Goal: Information Seeking & Learning: Understand process/instructions

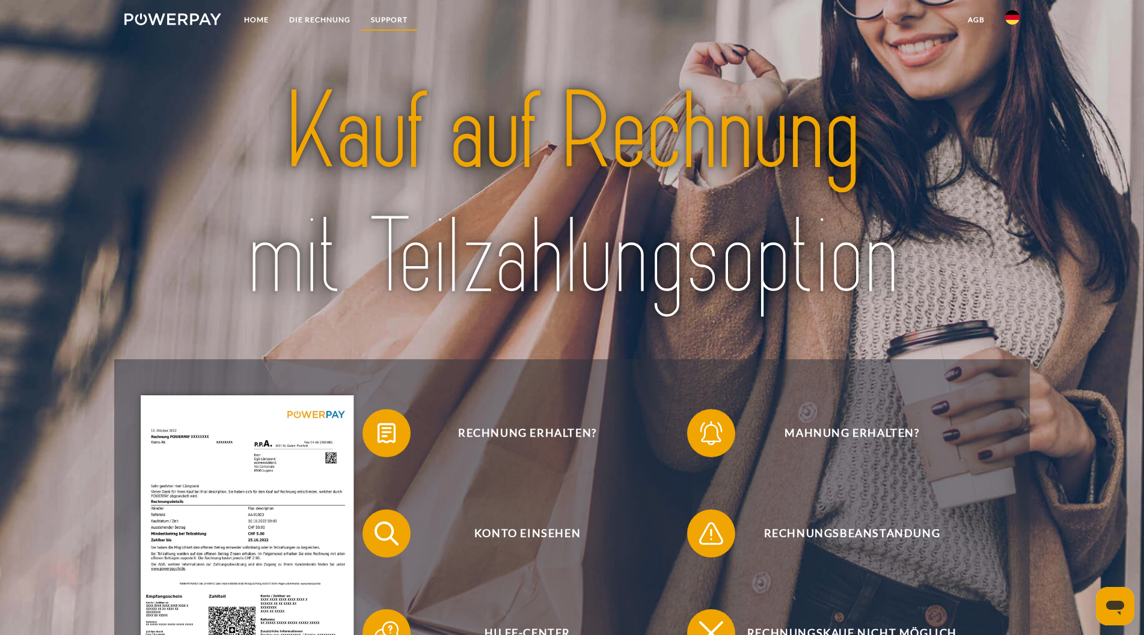
click at [395, 18] on link "SUPPORT" at bounding box center [389, 20] width 57 height 22
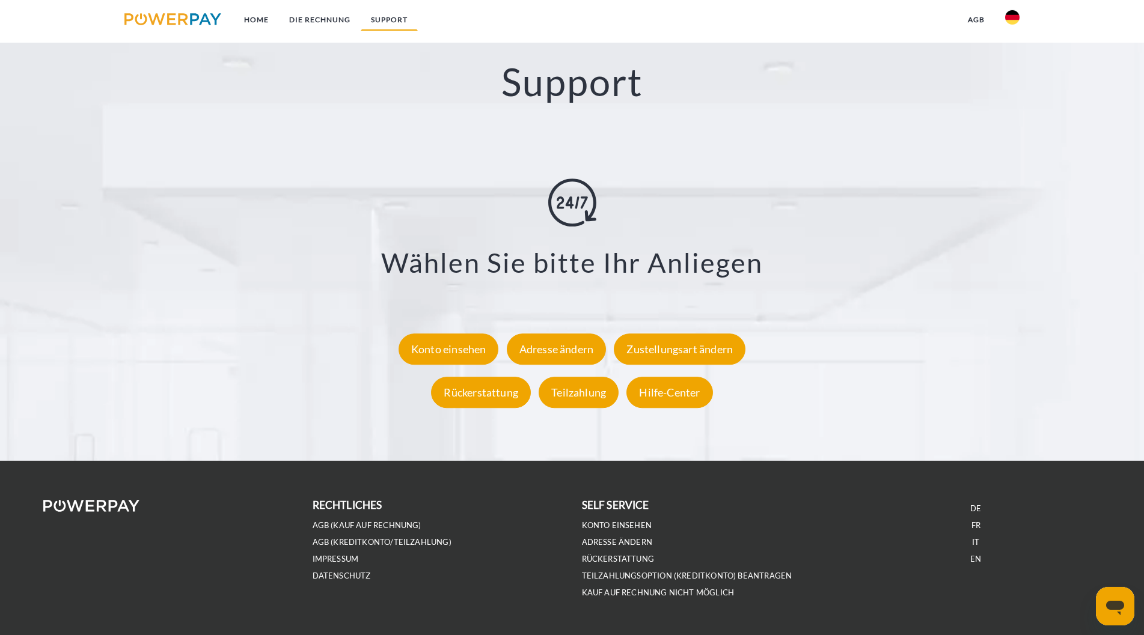
scroll to position [2126, 0]
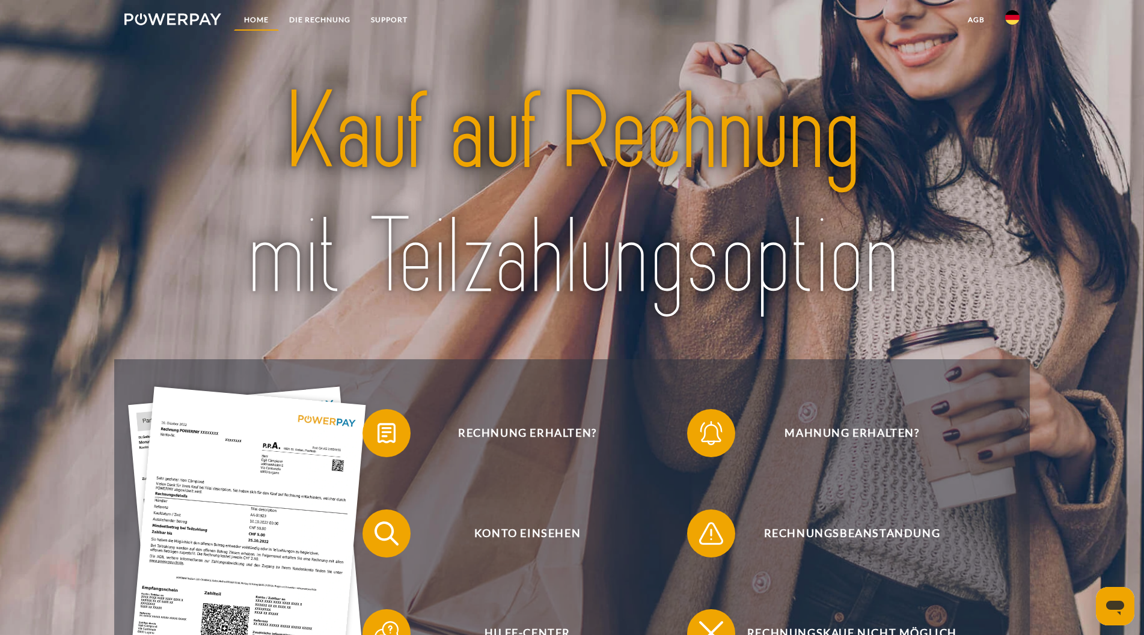
click at [253, 15] on link "Home" at bounding box center [256, 20] width 45 height 22
click at [253, 16] on link "Home" at bounding box center [256, 20] width 45 height 22
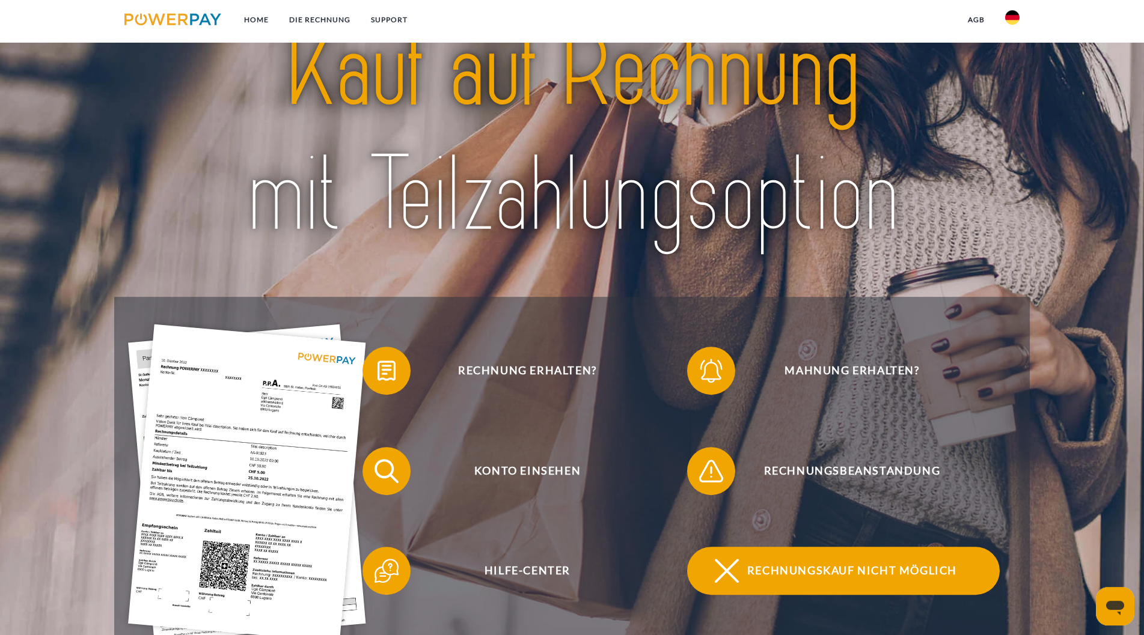
scroll to position [61, 0]
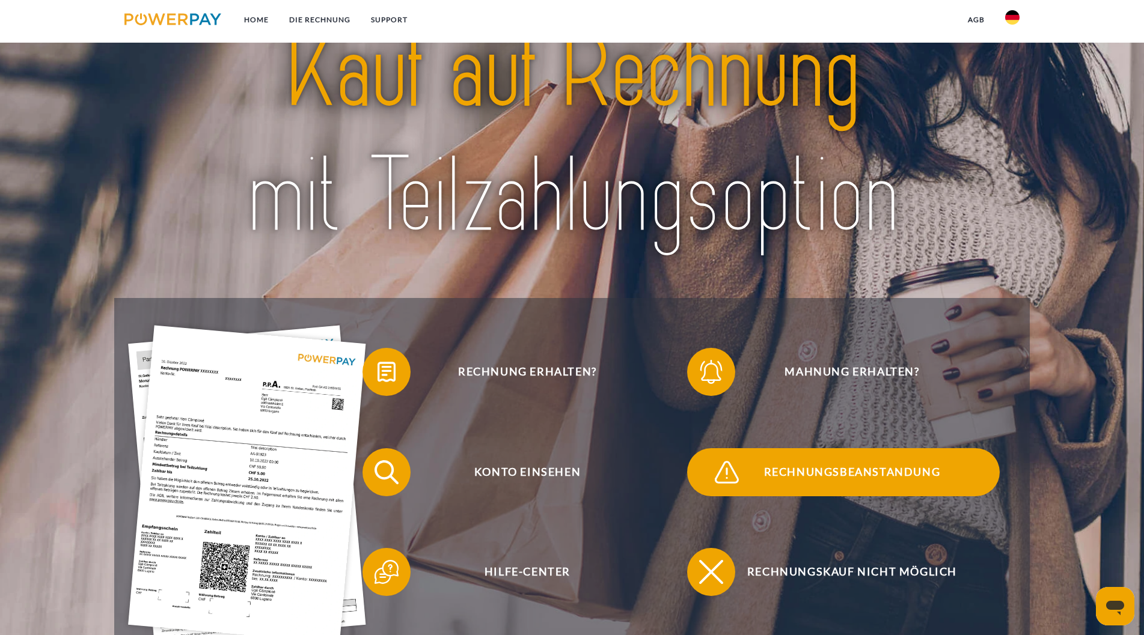
click at [861, 472] on span "Rechnungsbeanstandung" at bounding box center [851, 472] width 294 height 48
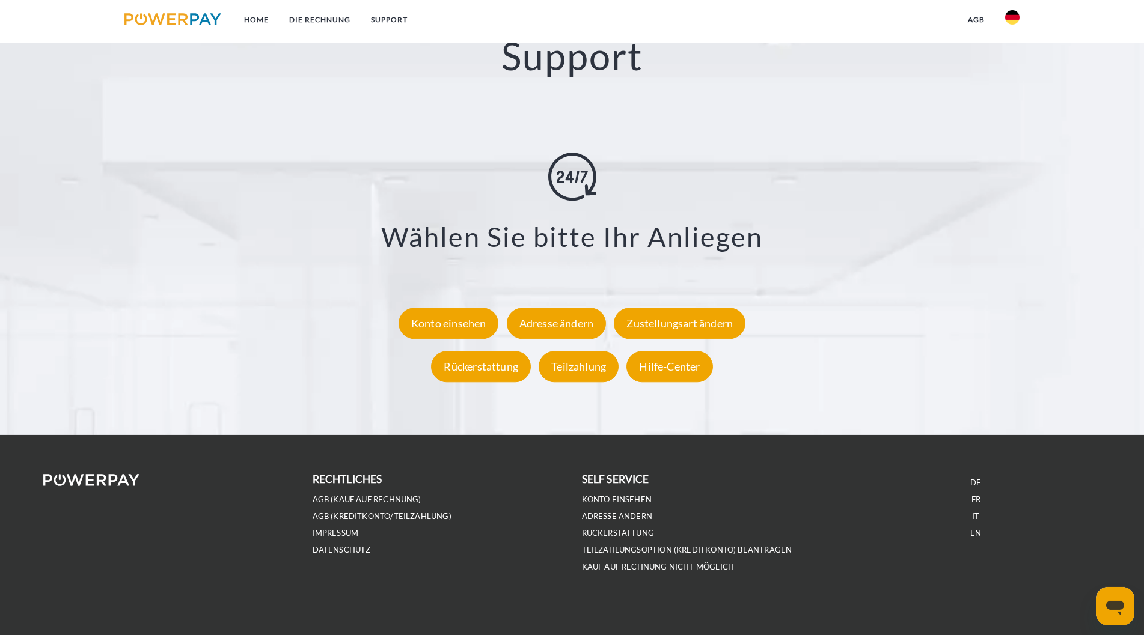
scroll to position [2158, 0]
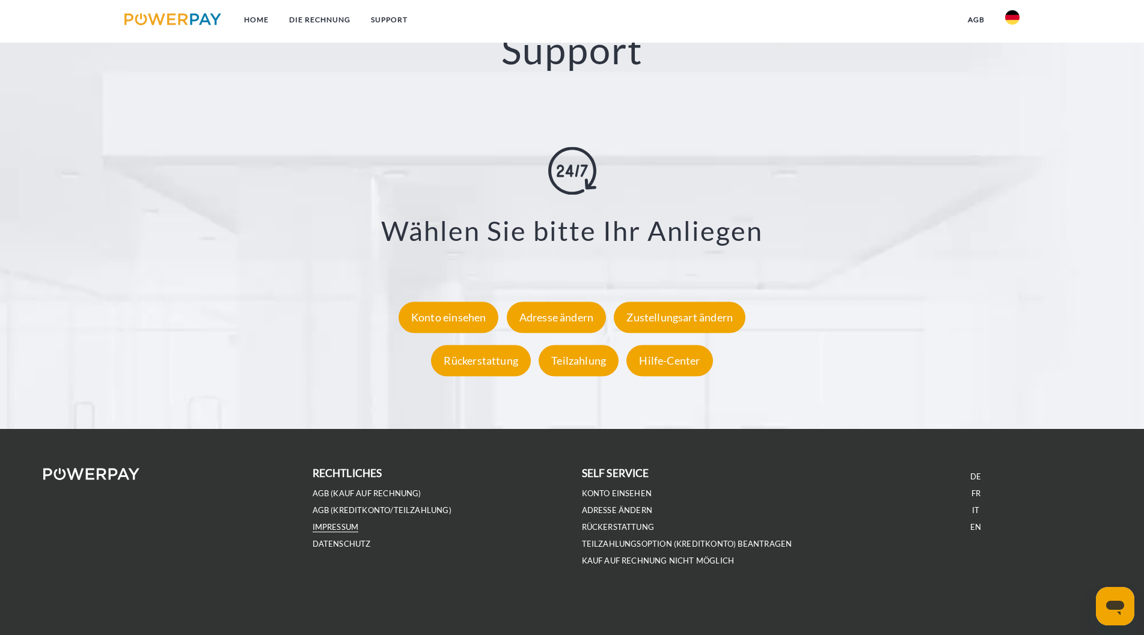
click at [323, 529] on link "IMPRESSUM" at bounding box center [335, 527] width 46 height 10
click at [1122, 604] on icon "Messaging-Fenster öffnen" at bounding box center [1115, 608] width 18 height 14
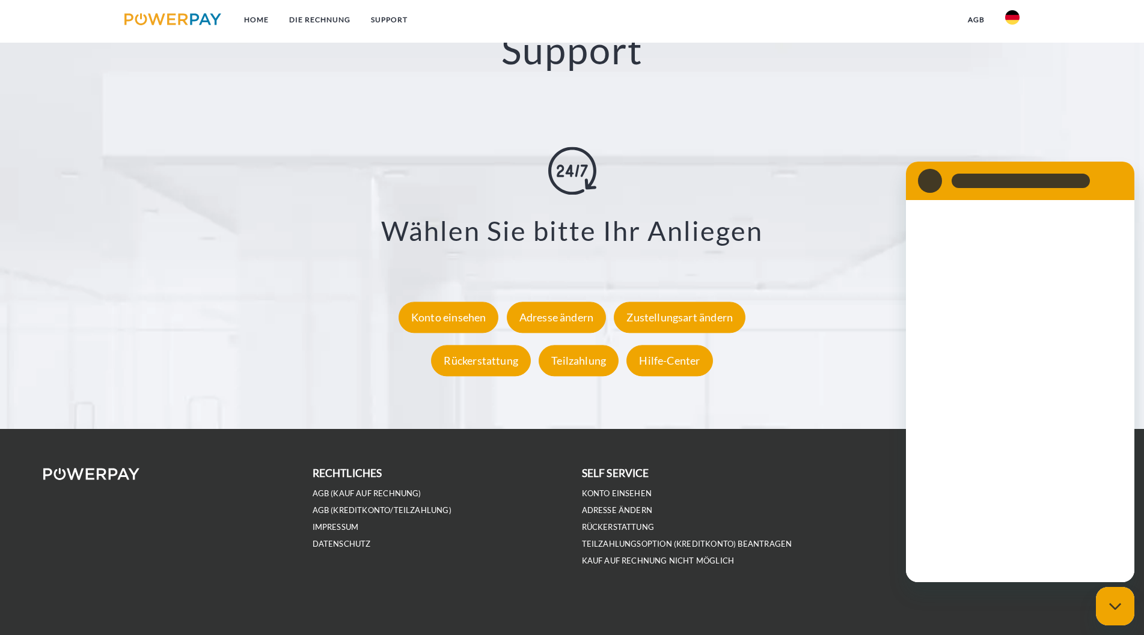
scroll to position [0, 0]
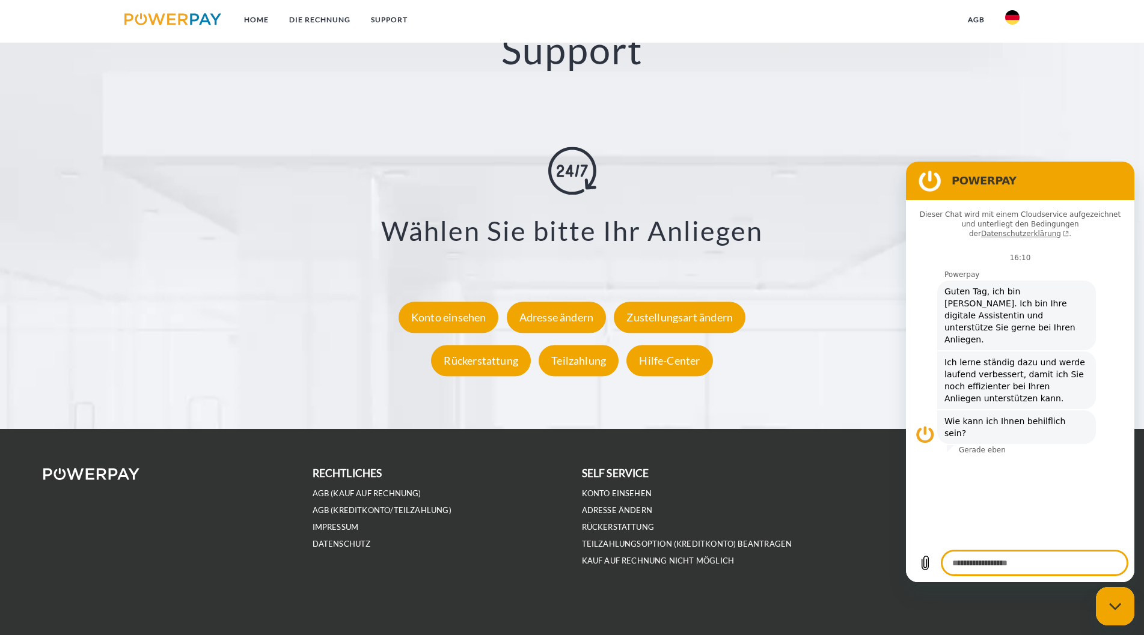
type textarea "*"
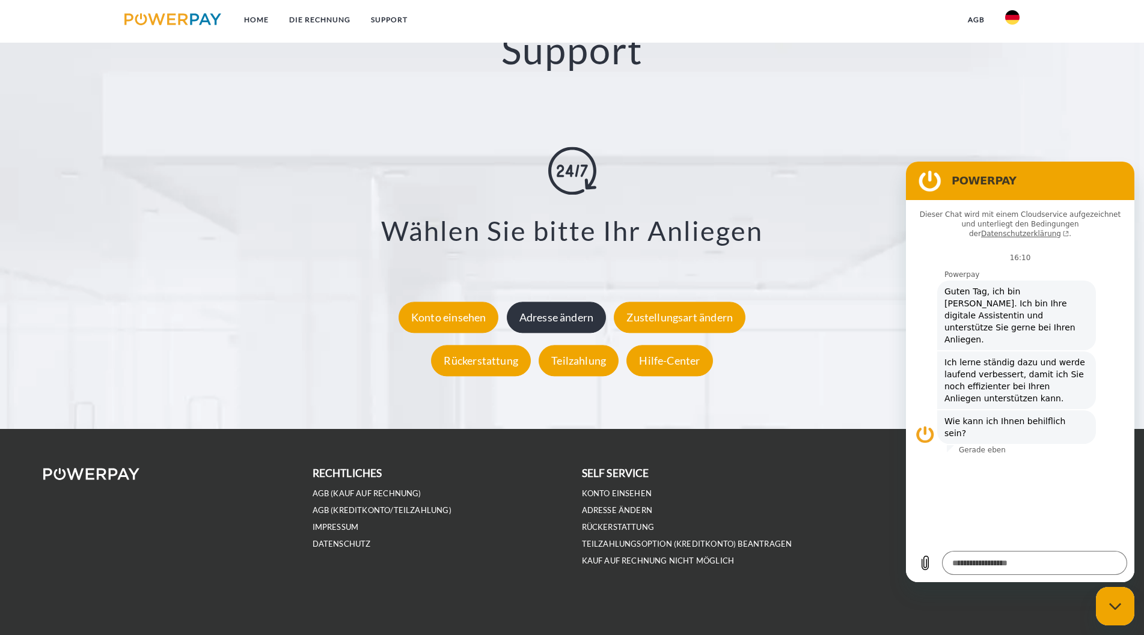
click at [554, 322] on div "Adresse ändern" at bounding box center [557, 317] width 100 height 31
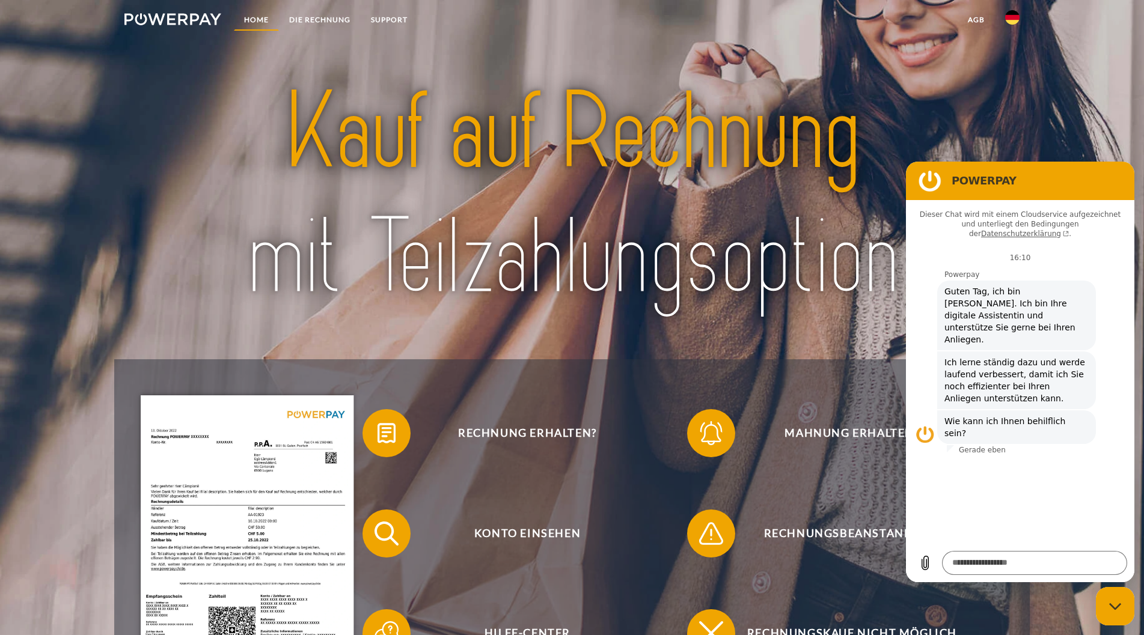
click at [258, 16] on link "Home" at bounding box center [256, 20] width 45 height 22
click at [258, 19] on link "Home" at bounding box center [256, 20] width 45 height 22
click at [970, 562] on textarea at bounding box center [1034, 563] width 185 height 24
click at [979, 445] on p "Gerade eben" at bounding box center [981, 450] width 47 height 10
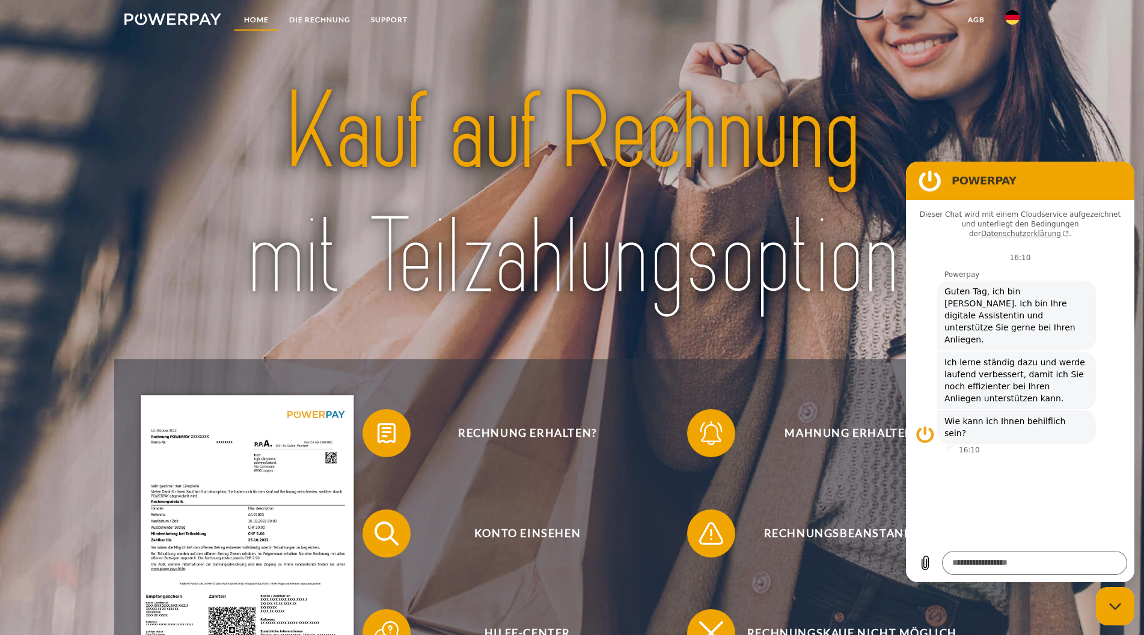
click at [253, 18] on link "Home" at bounding box center [256, 20] width 45 height 22
click at [159, 20] on img at bounding box center [172, 19] width 97 height 12
click at [395, 19] on link "SUPPORT" at bounding box center [389, 20] width 57 height 22
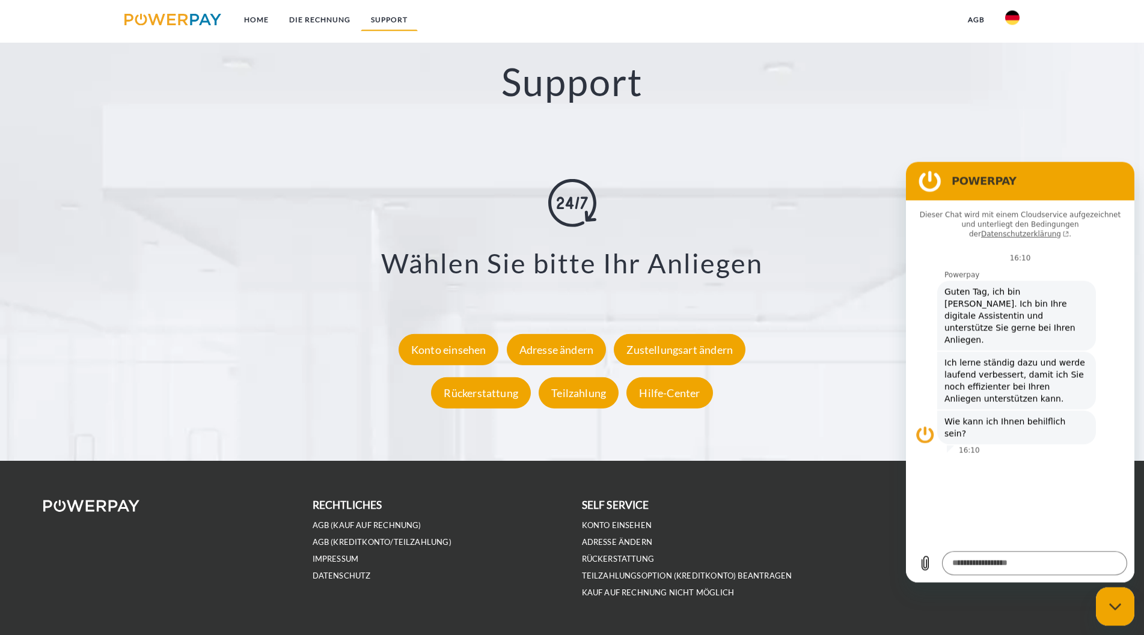
scroll to position [2126, 0]
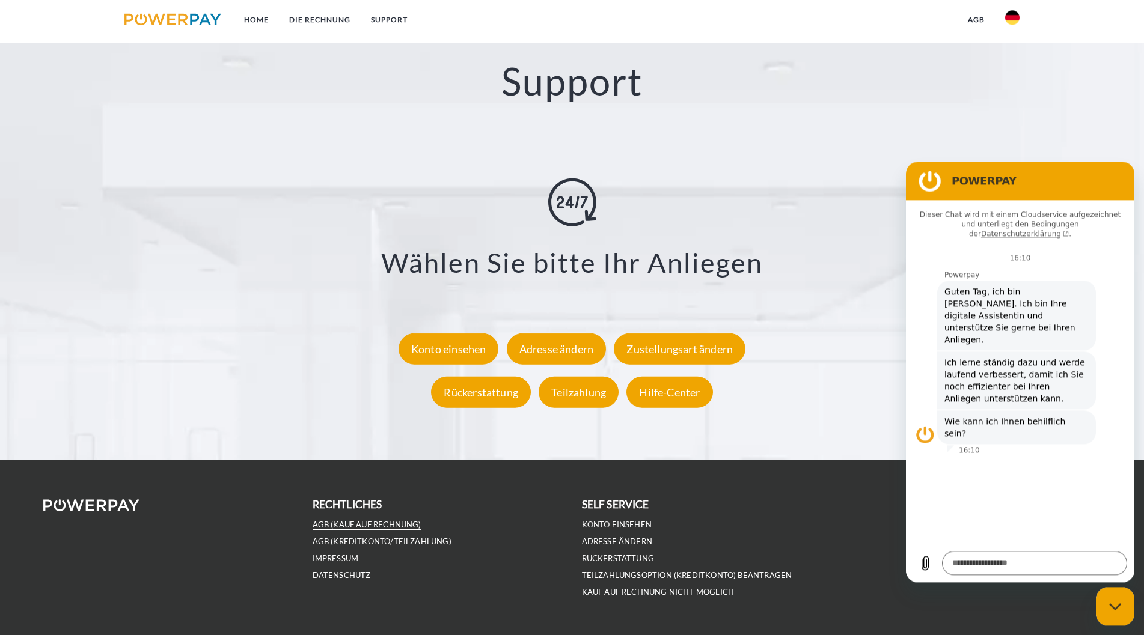
click at [341, 526] on link "AGB (Kauf auf Rechnung)" at bounding box center [366, 525] width 109 height 10
click at [341, 539] on link "AGB (Kreditkonto/Teilzahlung)" at bounding box center [381, 542] width 139 height 10
click at [329, 564] on link "IMPRESSUM" at bounding box center [335, 558] width 46 height 10
